Goal: Task Accomplishment & Management: Manage account settings

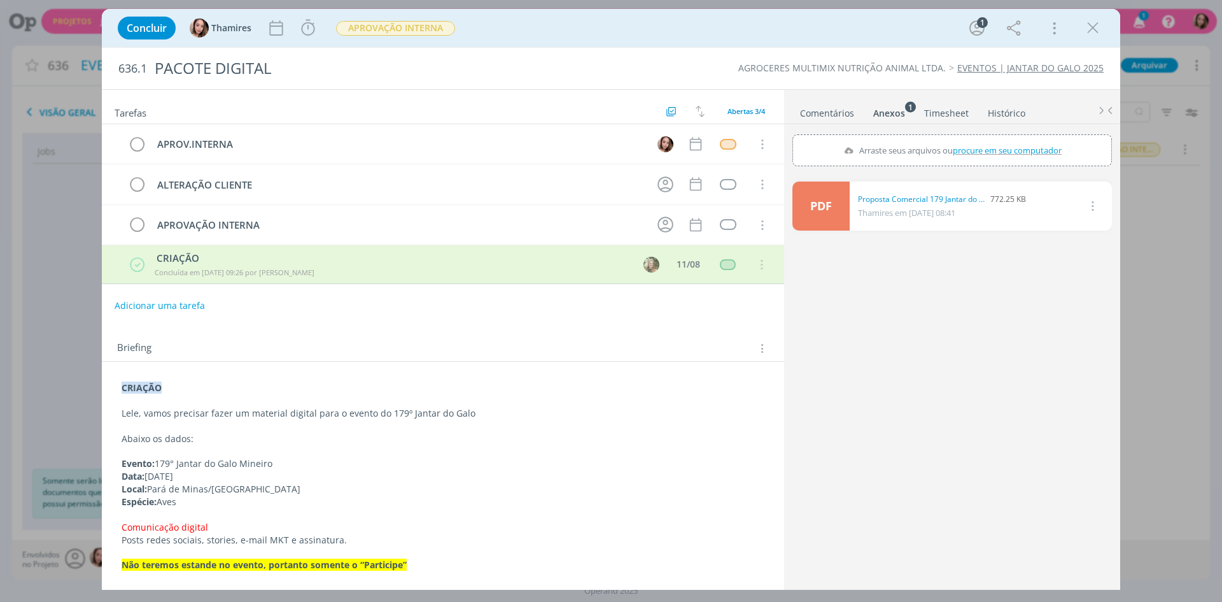
scroll to position [89, 0]
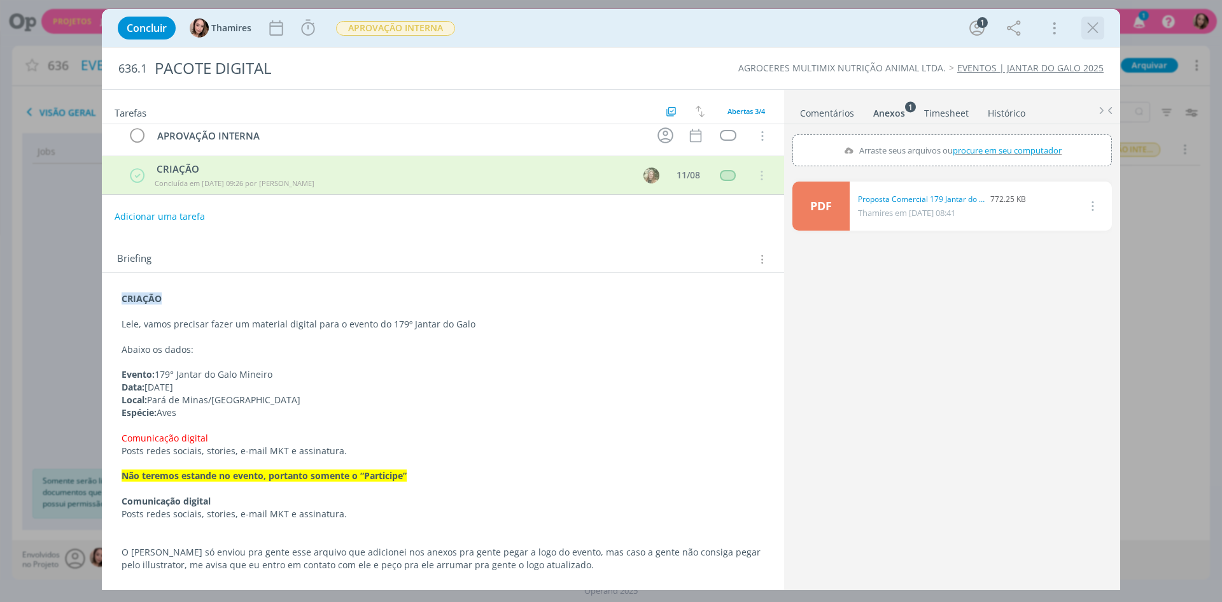
click at [1092, 29] on icon "dialog" at bounding box center [1092, 27] width 19 height 19
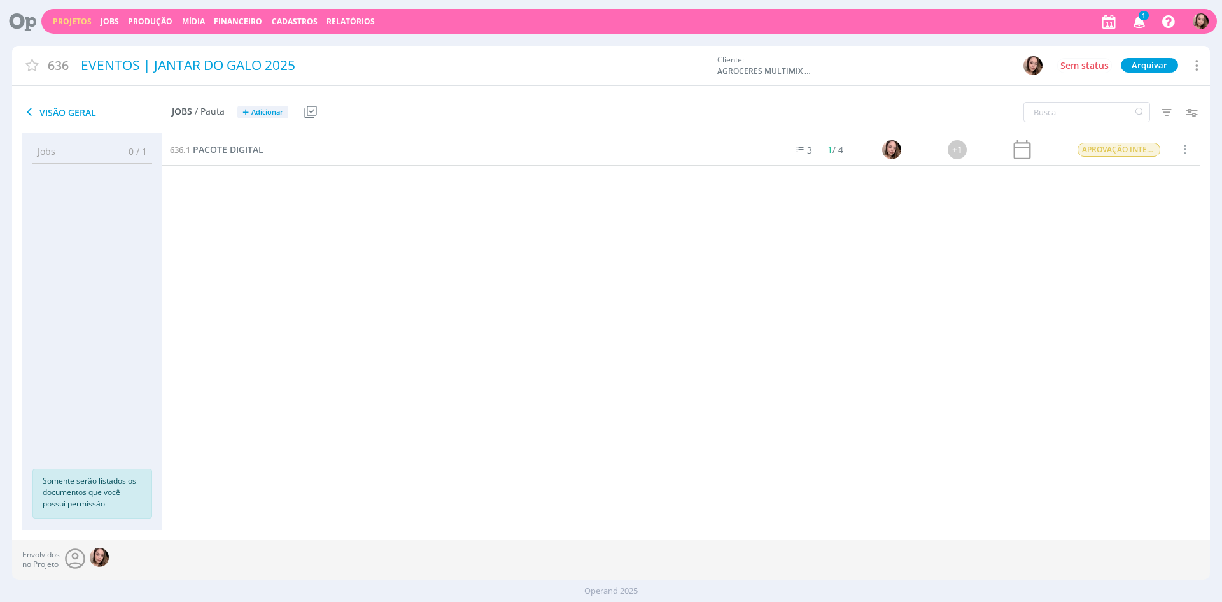
click at [1144, 25] on icon "button" at bounding box center [1140, 21] width 22 height 22
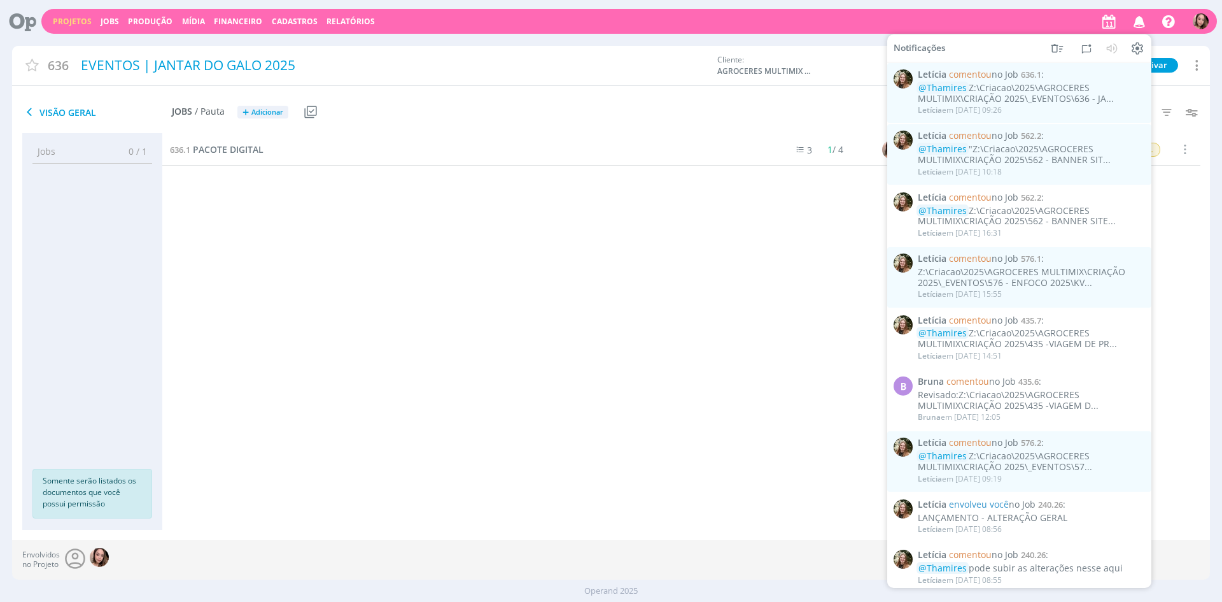
click at [523, 267] on div "636.1 PACOTE DIGITAL 3 1 / 4 +1 APROVAÇÃO INTERNA Selecionar Concluir Cancelar …" at bounding box center [681, 319] width 1038 height 370
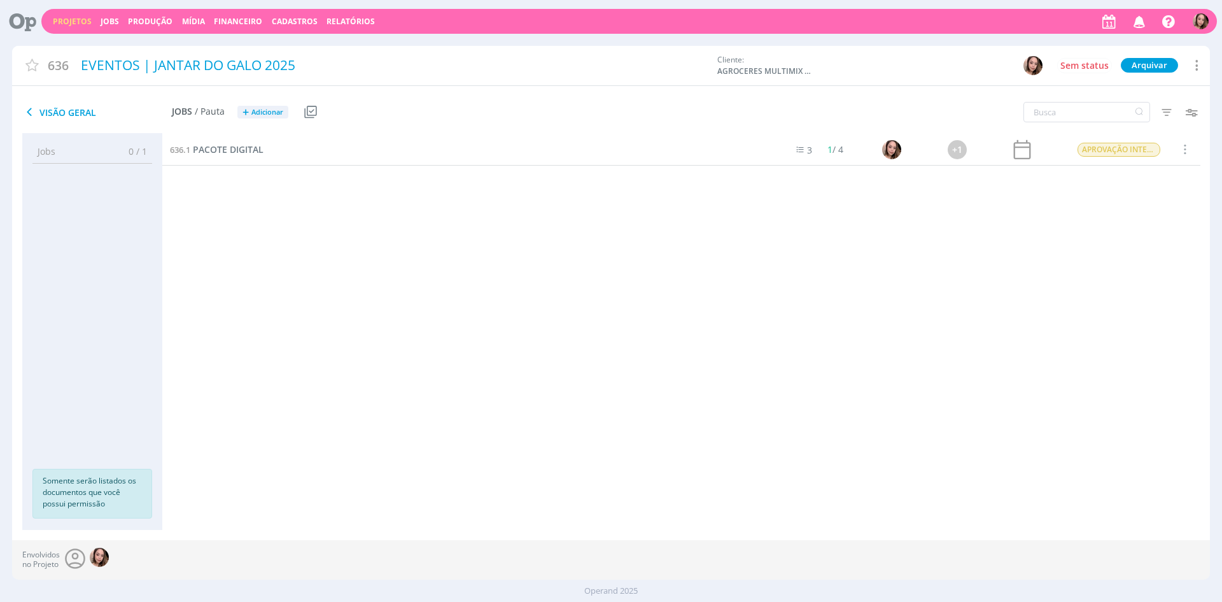
click at [971, 349] on div "636.1 PACOTE DIGITAL 3 1 / 4 +1 APROVAÇÃO INTERNA Selecionar Concluir Cancelar …" at bounding box center [681, 319] width 1038 height 370
click at [257, 154] on span "PACOTE DIGITAL" at bounding box center [228, 149] width 71 height 12
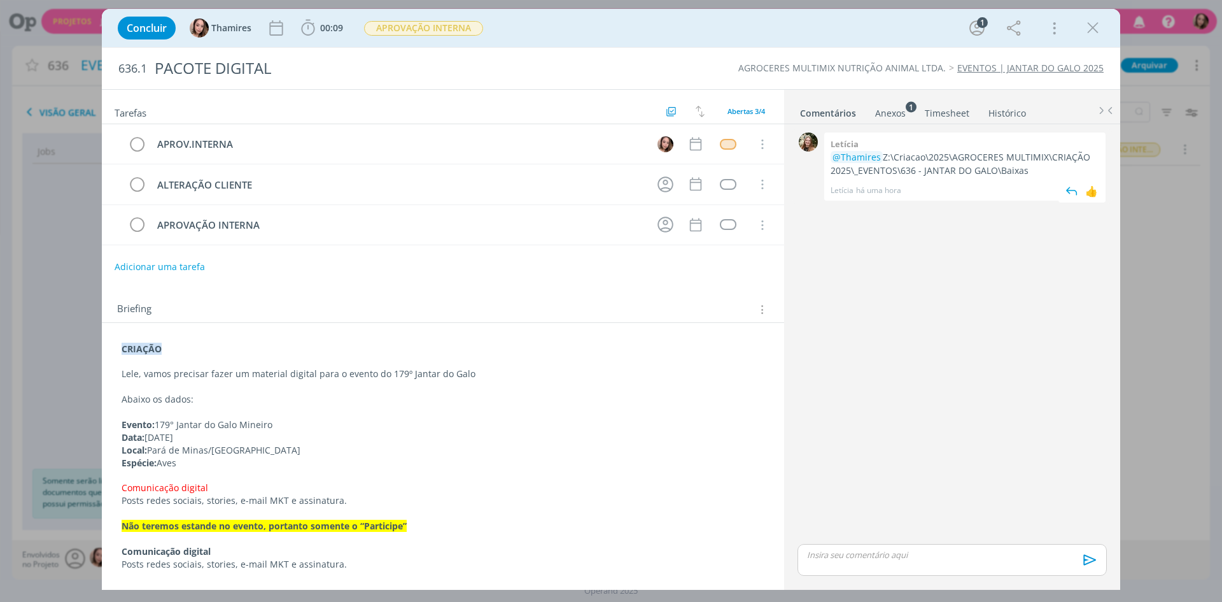
drag, startPoint x: 885, startPoint y: 160, endPoint x: 1027, endPoint y: 170, distance: 142.9
click at [1027, 170] on p "@Thamires Z:\Criacao\2025\AGROCERES MULTIMIX\CRIAÇÃO 2025\_EVENTOS\636 - JANTAR…" at bounding box center [965, 164] width 269 height 26
copy p "Z:\Criacao\2025\AGROCERES MULTIMIX\CRIAÇÃO 2025\_EVENTOS\636 - JANTAR DO GALO\B…"
click at [132, 146] on icon "dialog" at bounding box center [137, 144] width 18 height 19
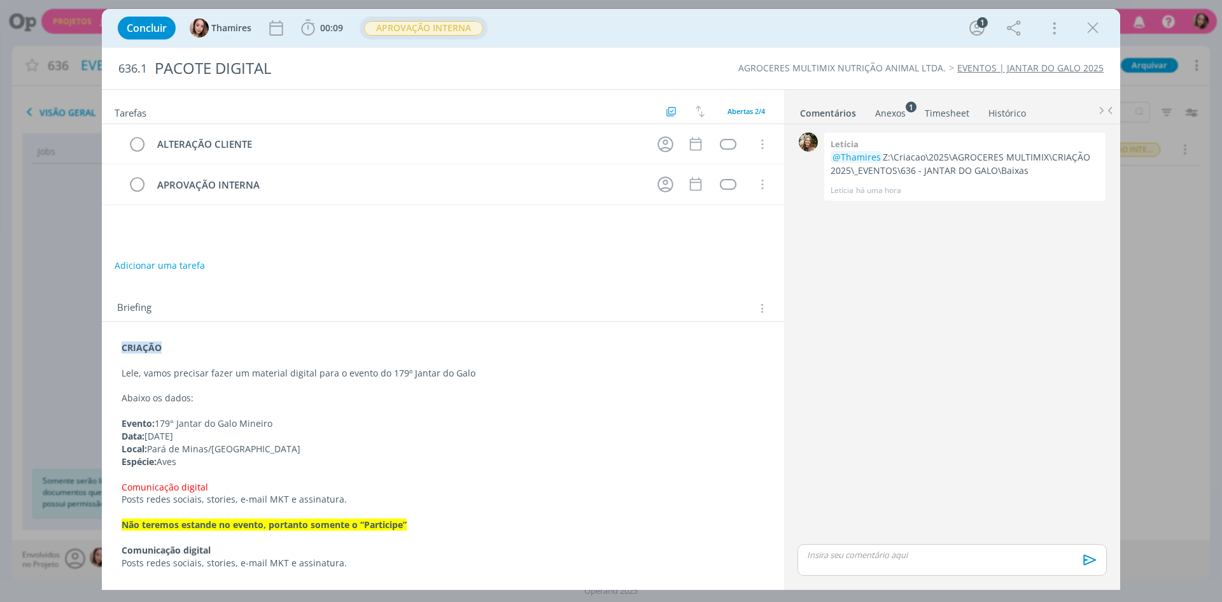
click at [429, 28] on span "APROVAÇÃO INTERNA" at bounding box center [423, 28] width 119 height 15
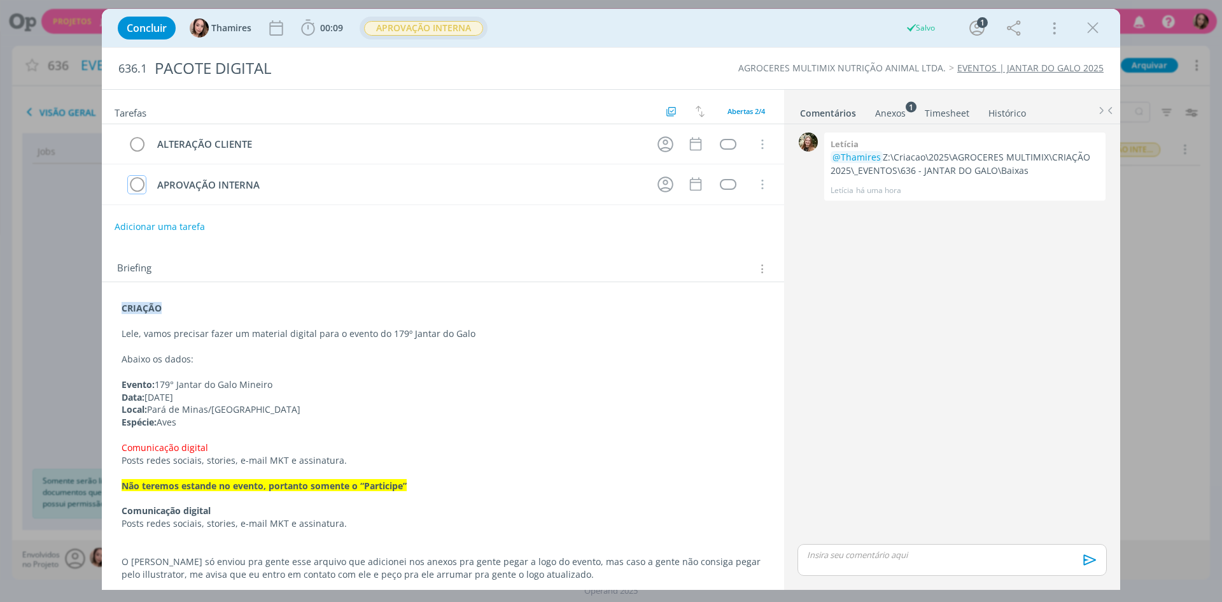
click at [388, 32] on span "APROVAÇÃO INTERNA" at bounding box center [423, 28] width 119 height 15
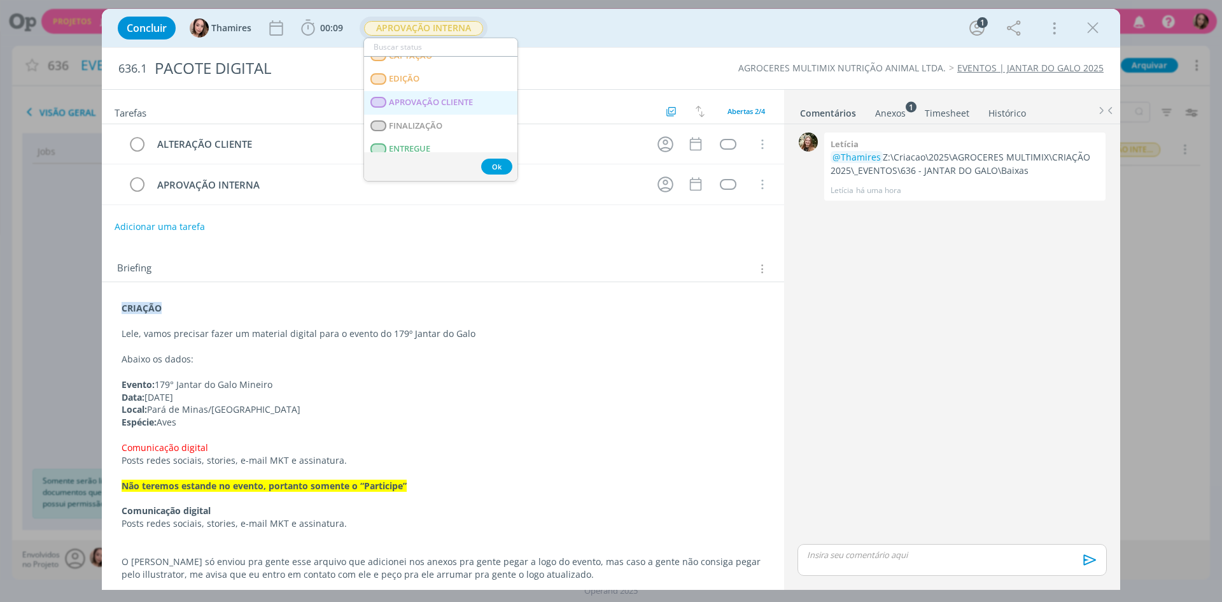
scroll to position [174, 0]
click at [446, 106] on span "APROVAÇÃO CLIENTE" at bounding box center [431, 104] width 84 height 10
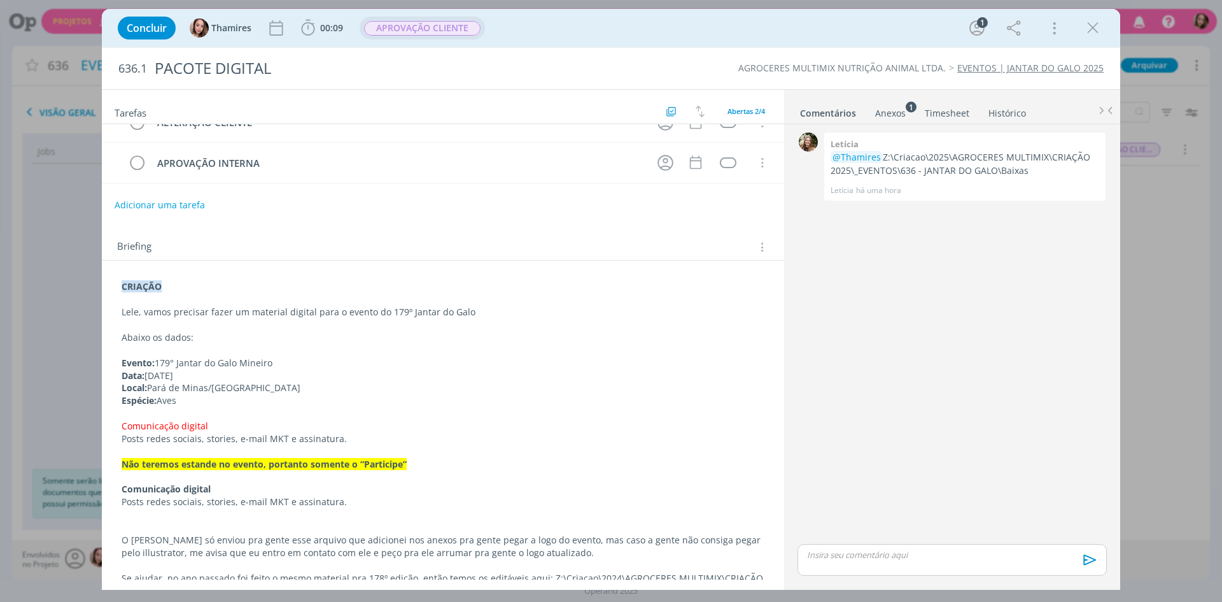
scroll to position [48, 0]
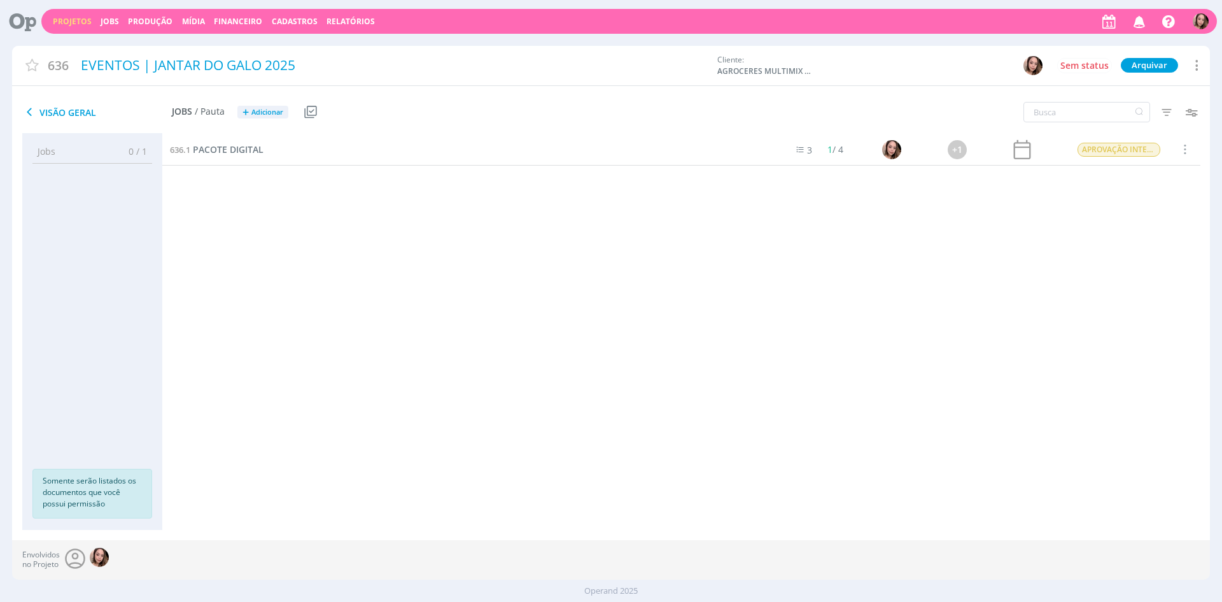
click at [77, 22] on link "Projetos" at bounding box center [72, 21] width 39 height 11
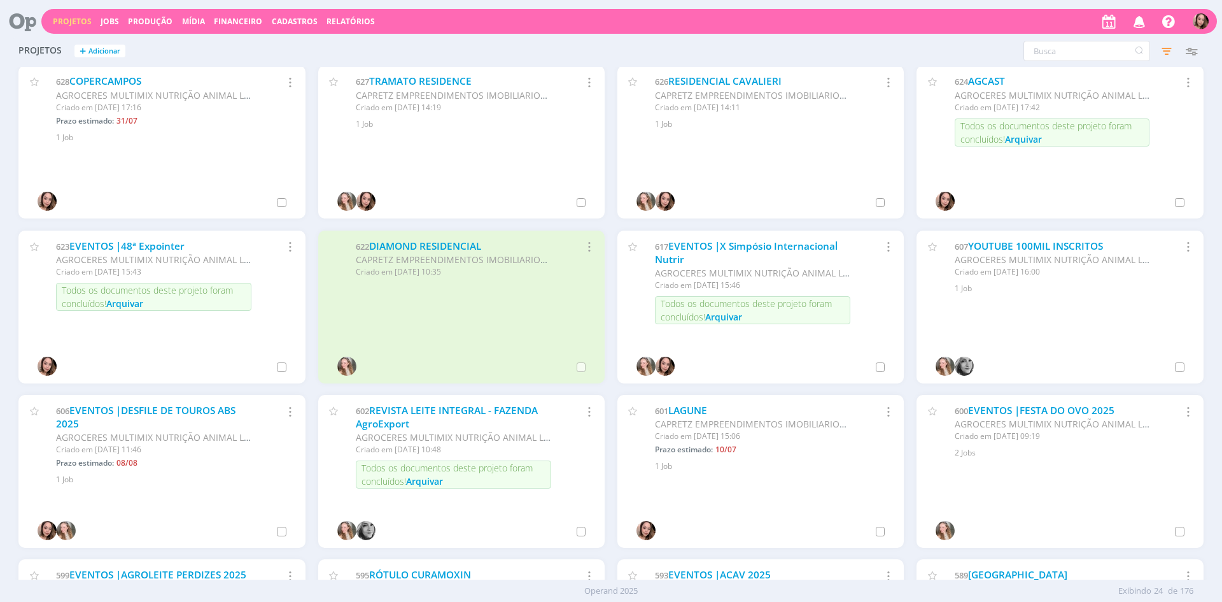
scroll to position [191, 0]
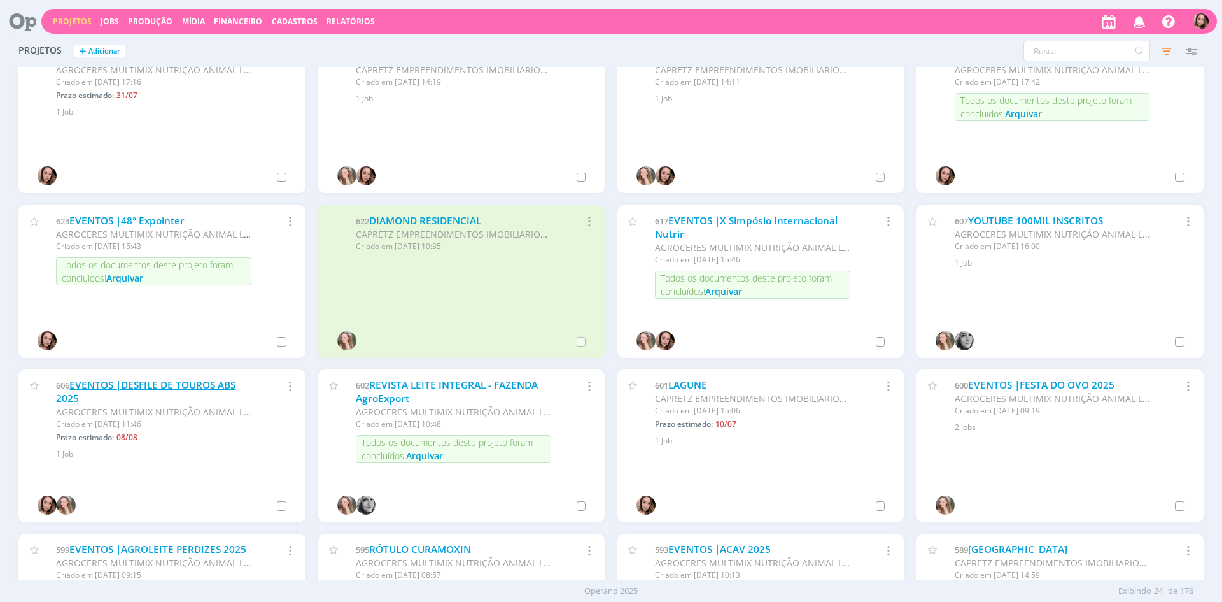
click at [224, 388] on link "EVENTOS |DESFILE DE TOUROS ABS 2025" at bounding box center [146, 391] width 180 height 27
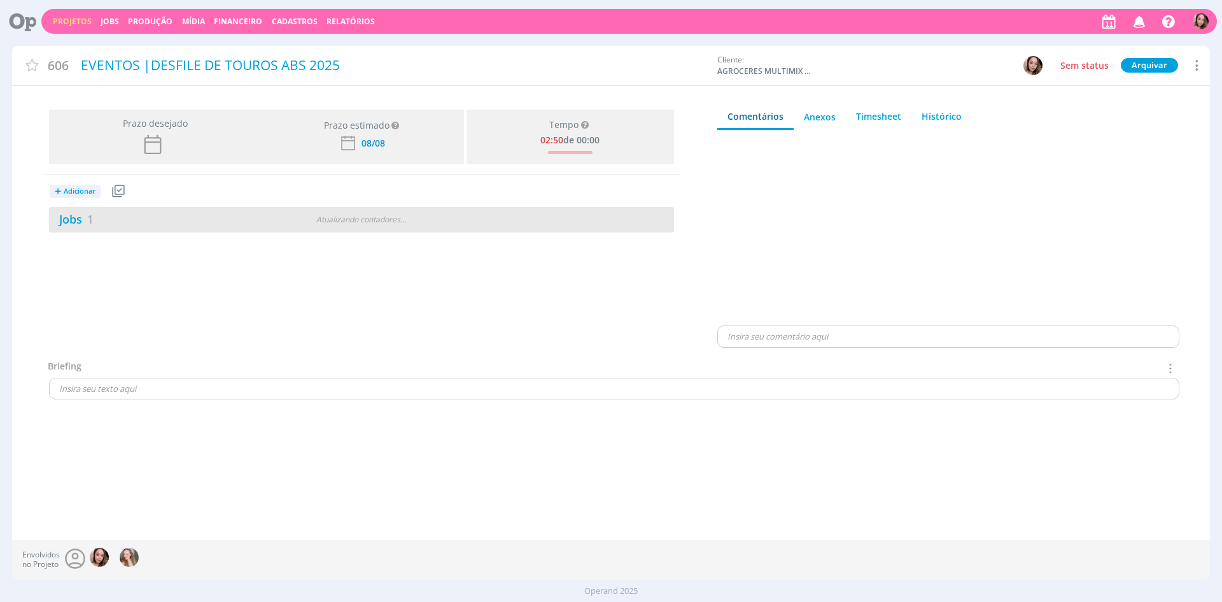
click at [208, 214] on div "Jobs 1" at bounding box center [154, 219] width 211 height 17
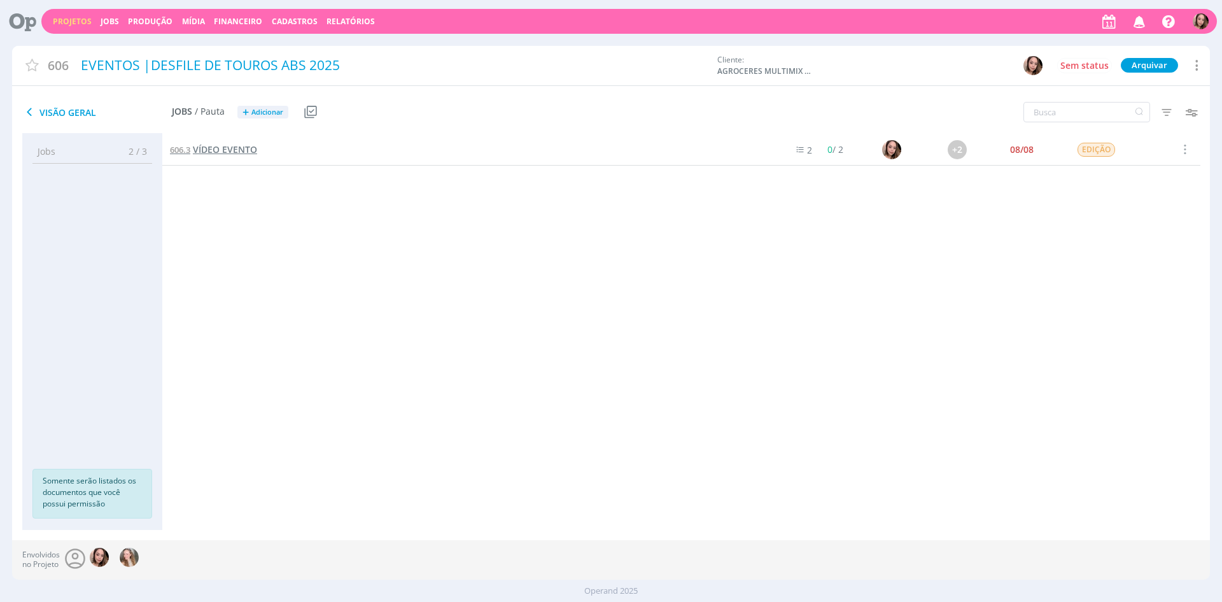
click at [245, 154] on span "VÍDEO EVENTO" at bounding box center [225, 149] width 64 height 12
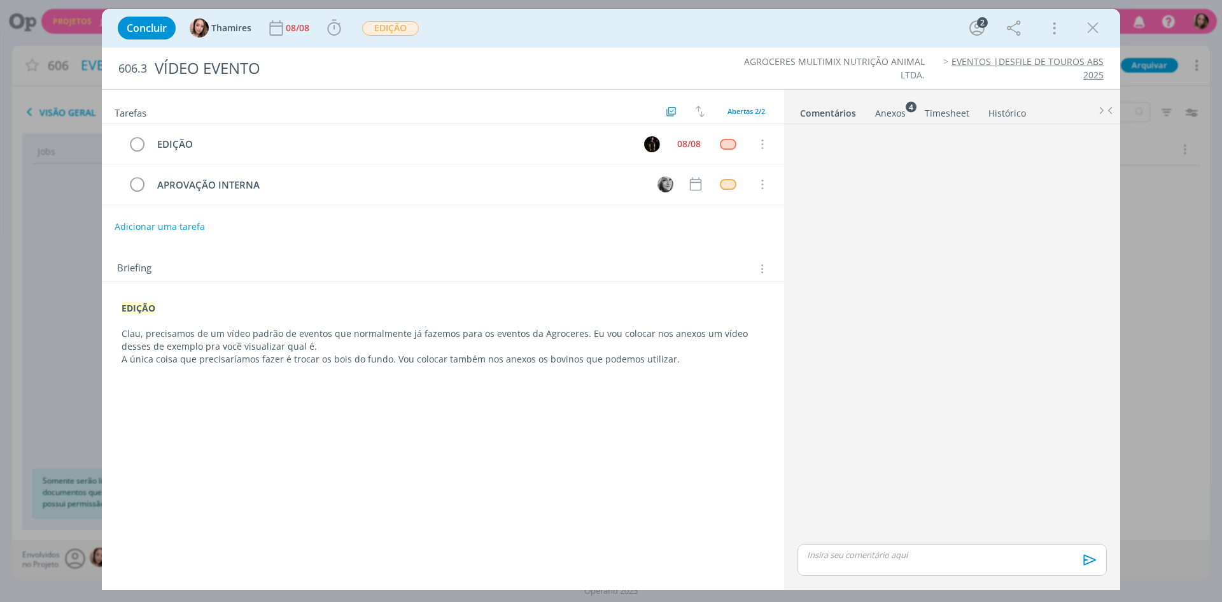
click at [903, 112] on div "Anexos 4" at bounding box center [890, 113] width 31 height 13
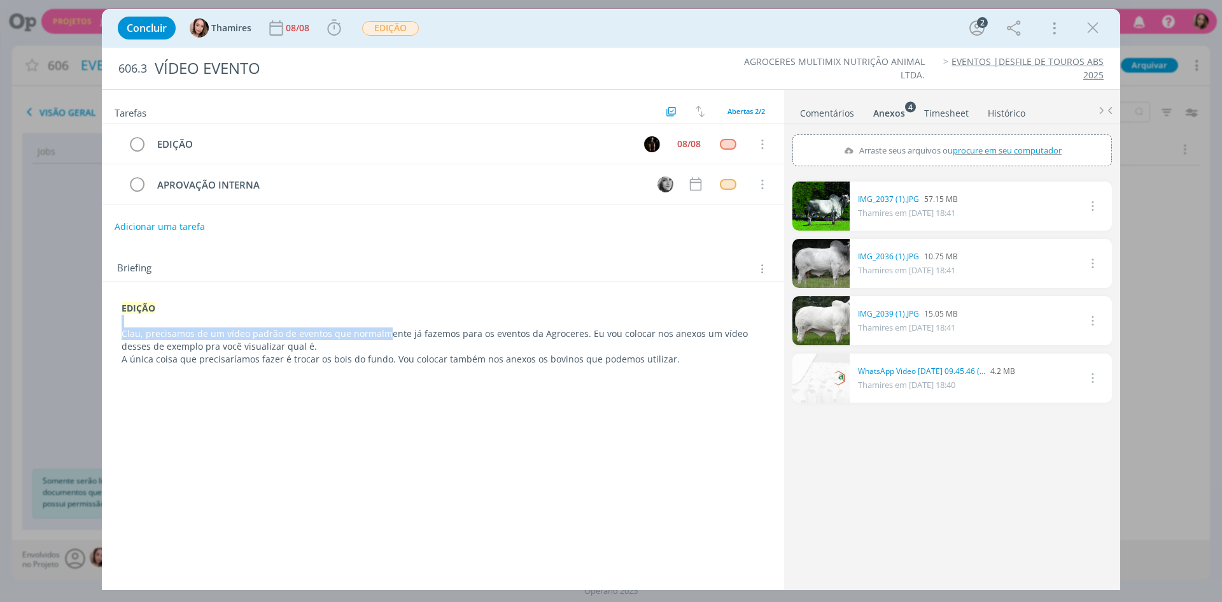
drag, startPoint x: 369, startPoint y: 324, endPoint x: 386, endPoint y: 340, distance: 23.4
click at [386, 340] on div "EDIÇÃO Clau, precisamos de um vídeo padrão de eventos que normalmente já fazemo…" at bounding box center [443, 333] width 662 height 72
click at [404, 327] on p "dialog" at bounding box center [443, 321] width 642 height 13
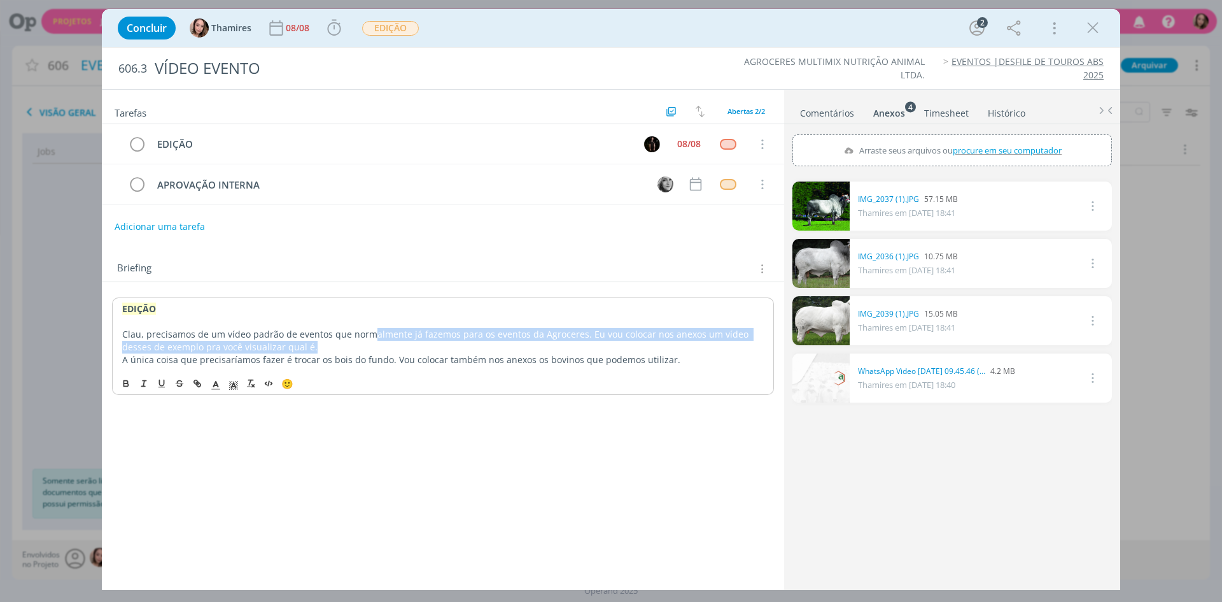
drag, startPoint x: 372, startPoint y: 335, endPoint x: 442, endPoint y: 345, distance: 71.4
click at [442, 345] on p "Clau, precisamos de um vídeo padrão de eventos que normalmente já fazemos para …" at bounding box center [443, 340] width 642 height 25
click at [407, 334] on p "Clau, precisamos de um vídeo padrão de eventos que normalmente já fazemos para …" at bounding box center [443, 339] width 643 height 25
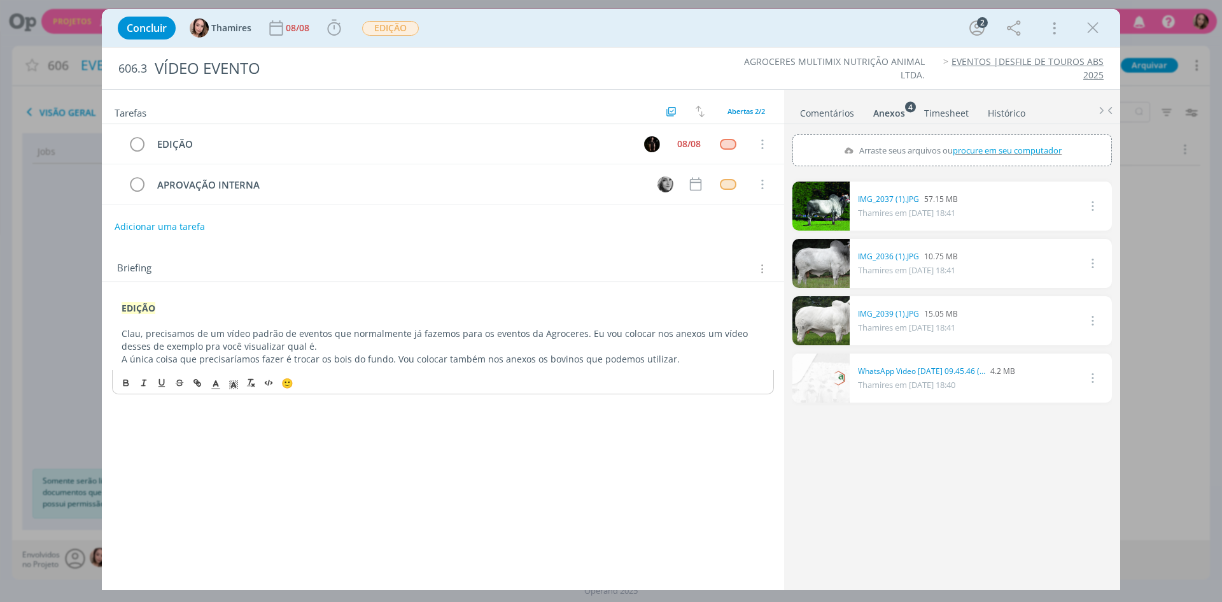
click at [150, 358] on p "A única coisa que precisaríamos fazer é trocar os bois do fundo. Vou colocar ta…" at bounding box center [443, 359] width 643 height 13
